Goal: Task Accomplishment & Management: Manage account settings

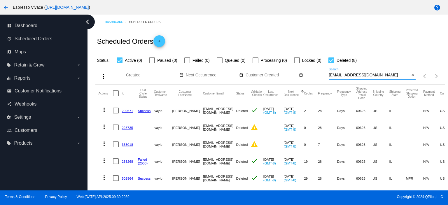
drag, startPoint x: 371, startPoint y: 73, endPoint x: 290, endPoint y: 73, distance: 81.1
click at [290, 73] on div "more_vert Oct Jan Feb Mar [DATE]" at bounding box center [269, 74] width 349 height 21
paste input "[EMAIL_ADDRESS]"
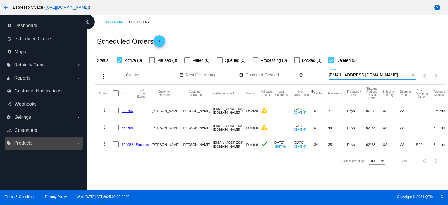
type input "[EMAIL_ADDRESS][DOMAIN_NAME]"
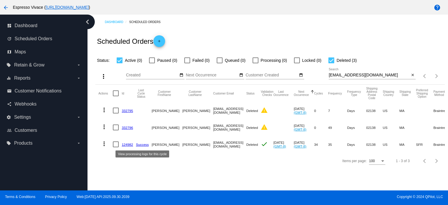
click at [132, 144] on link "124982" at bounding box center [127, 145] width 11 height 4
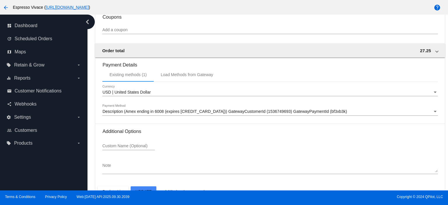
scroll to position [547, 0]
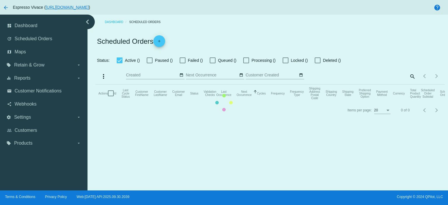
checkbox input "true"
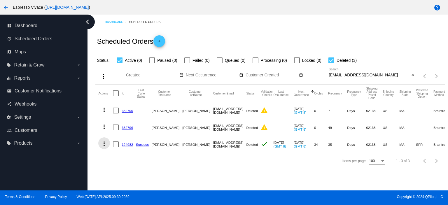
click at [104, 143] on mat-icon "more_vert" at bounding box center [104, 143] width 7 height 7
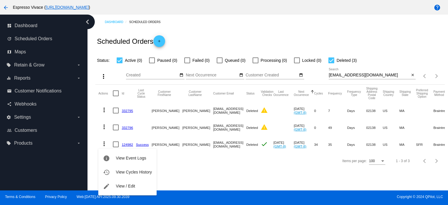
click at [125, 144] on div "info View Event Logs history View Cycles History edit View / Edit" at bounding box center [127, 167] width 58 height 58
click at [126, 144] on div "info View Event Logs history View Cycles History edit View / Edit" at bounding box center [127, 167] width 58 height 58
click at [105, 143] on div "info View Event Logs history View Cycles History edit View / Edit" at bounding box center [127, 167] width 58 height 58
click at [129, 143] on div "info View Event Logs history View Cycles History edit View / Edit" at bounding box center [127, 167] width 58 height 58
click at [227, 178] on div at bounding box center [224, 102] width 448 height 205
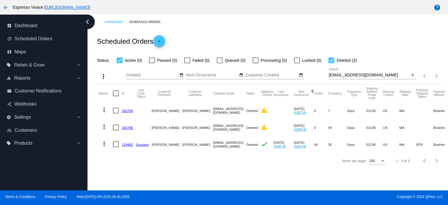
click at [127, 144] on link "124982" at bounding box center [127, 145] width 11 height 4
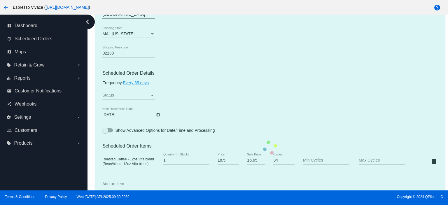
scroll to position [262, 0]
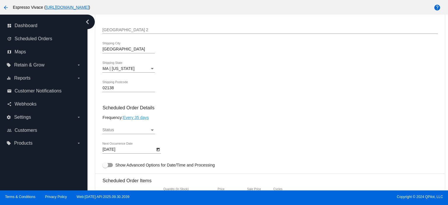
click at [129, 132] on div "Status" at bounding box center [125, 130] width 47 height 5
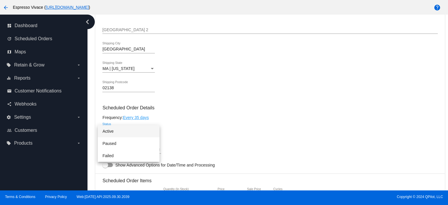
click at [128, 131] on span "Active" at bounding box center [128, 131] width 52 height 12
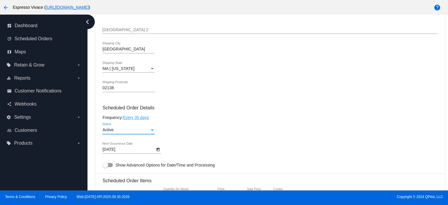
click at [110, 166] on div at bounding box center [107, 165] width 10 height 4
click at [105, 167] on input "Show Advanced Options for Date/Time and Processing" at bounding box center [105, 167] width 0 height 0
checkbox input "true"
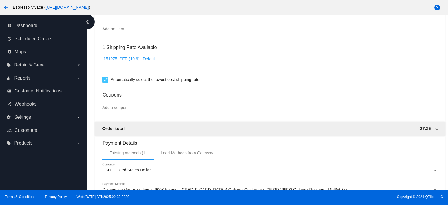
scroll to position [680, 0]
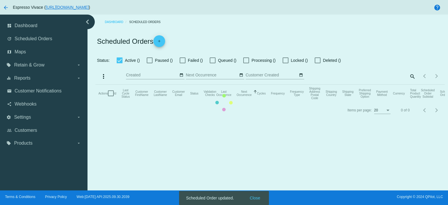
checkbox input "true"
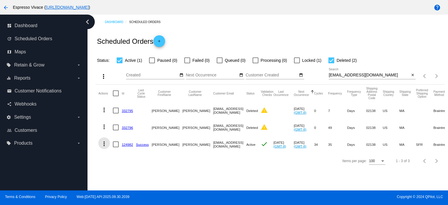
click at [102, 143] on mat-icon "more_vert" at bounding box center [104, 143] width 7 height 7
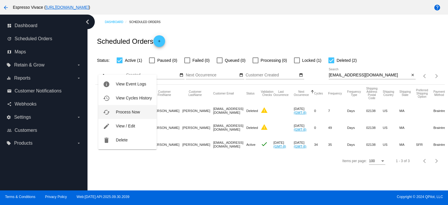
click at [117, 111] on span "Process Now" at bounding box center [128, 112] width 24 height 5
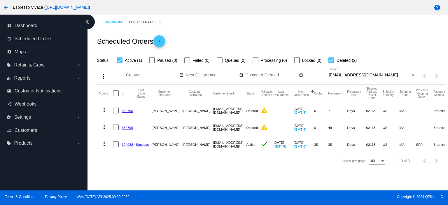
click at [124, 143] on link "124982" at bounding box center [127, 145] width 11 height 4
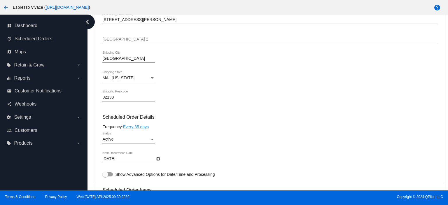
scroll to position [262, 0]
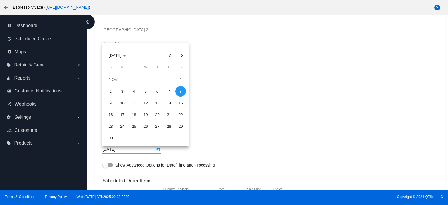
click at [128, 149] on body "arrow_back Espresso Vivace ( https://espressovivace.com ) help dashboard Dashbo…" at bounding box center [224, 102] width 448 height 205
click at [133, 102] on div "11" at bounding box center [134, 103] width 10 height 10
type input "11/11/2025"
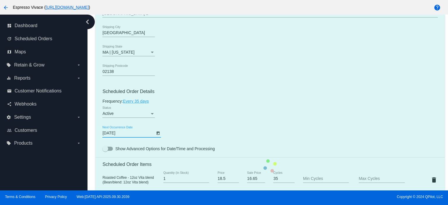
scroll to position [292, 0]
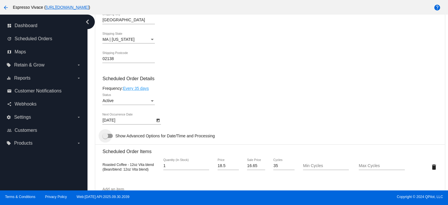
click at [105, 137] on div at bounding box center [105, 136] width 6 height 6
click at [105, 138] on input "Show Advanced Options for Date/Time and Processing" at bounding box center [105, 138] width 0 height 0
checkbox input "true"
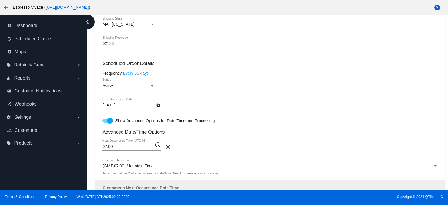
scroll to position [321, 0]
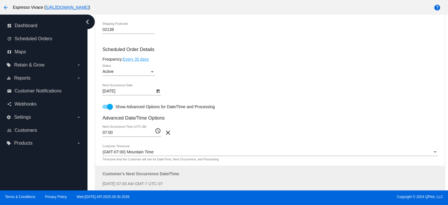
click at [120, 135] on input "07:00" at bounding box center [128, 132] width 52 height 5
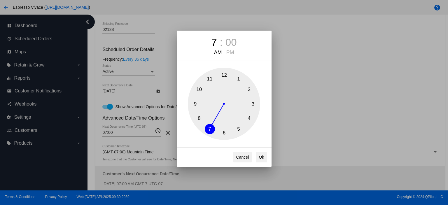
click at [198, 117] on button "8" at bounding box center [199, 118] width 10 height 10
click at [259, 156] on button "Ok" at bounding box center [261, 157] width 11 height 10
type input "08:00"
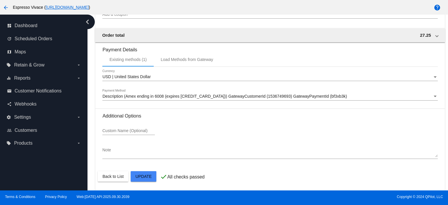
scroll to position [680, 0]
click at [144, 169] on mat-card-actions "Back to List Update" at bounding box center [270, 175] width 344 height 15
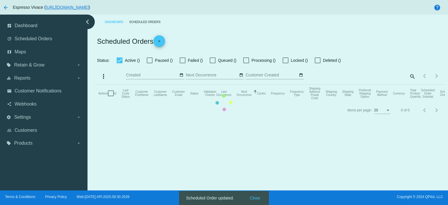
checkbox input "true"
